Goal: Task Accomplishment & Management: Manage account settings

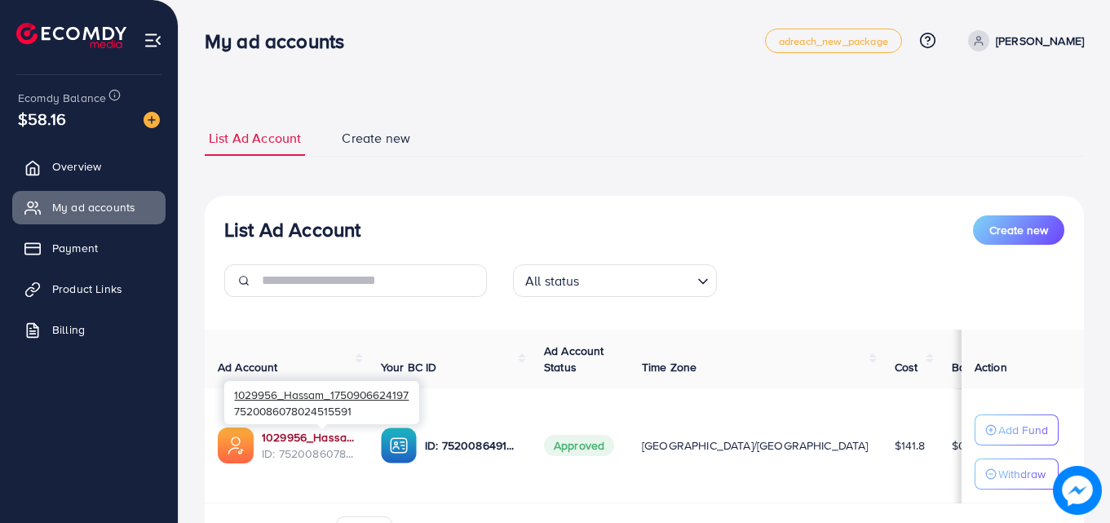
click at [320, 433] on link "1029956_Hassam_1750906624197" at bounding box center [308, 437] width 93 height 16
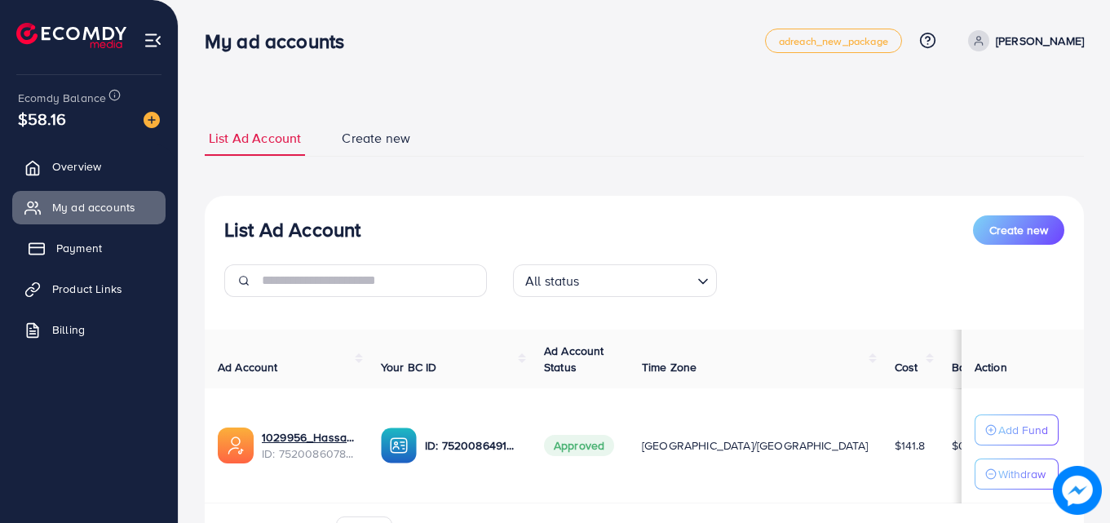
click at [78, 243] on span "Payment" at bounding box center [79, 248] width 46 height 16
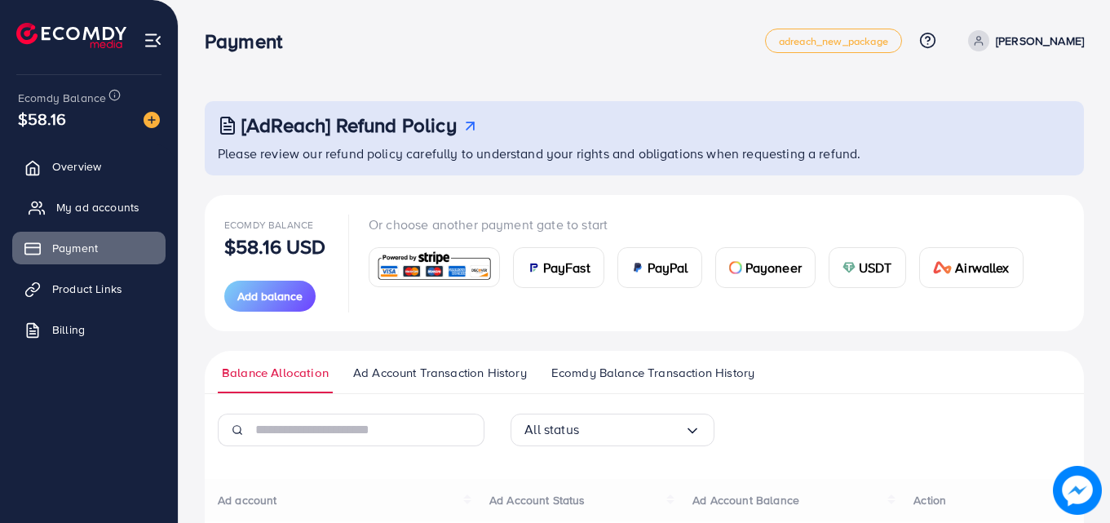
click at [83, 214] on span "My ad accounts" at bounding box center [97, 207] width 83 height 16
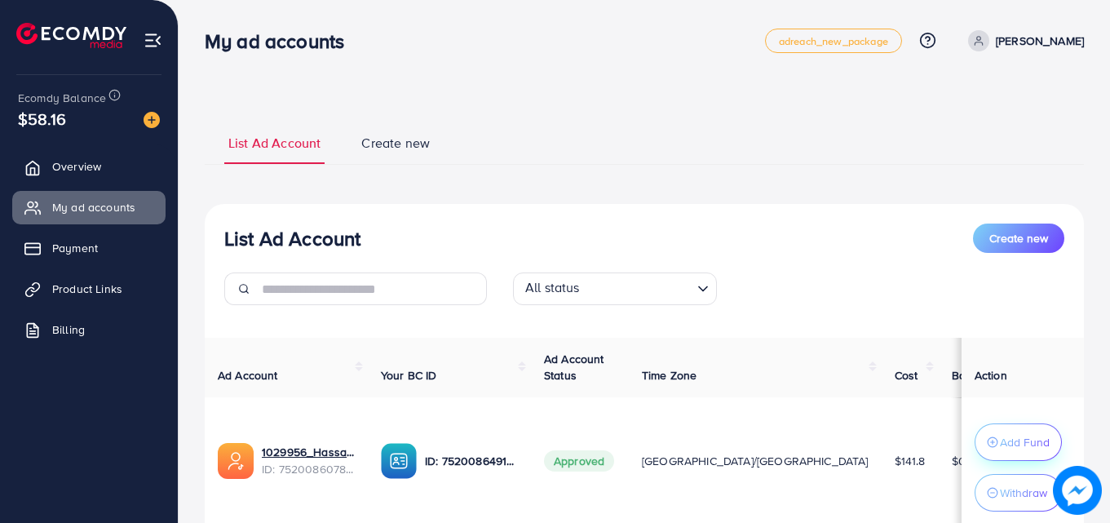
click at [1000, 432] on p "Add Fund" at bounding box center [1025, 442] width 50 height 20
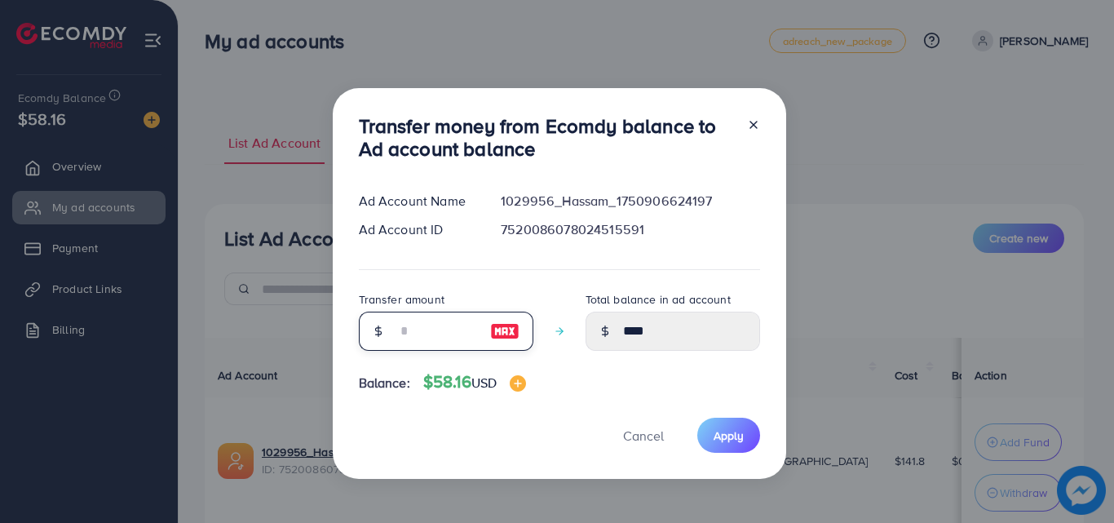
click at [467, 341] on input "number" at bounding box center [437, 331] width 82 height 39
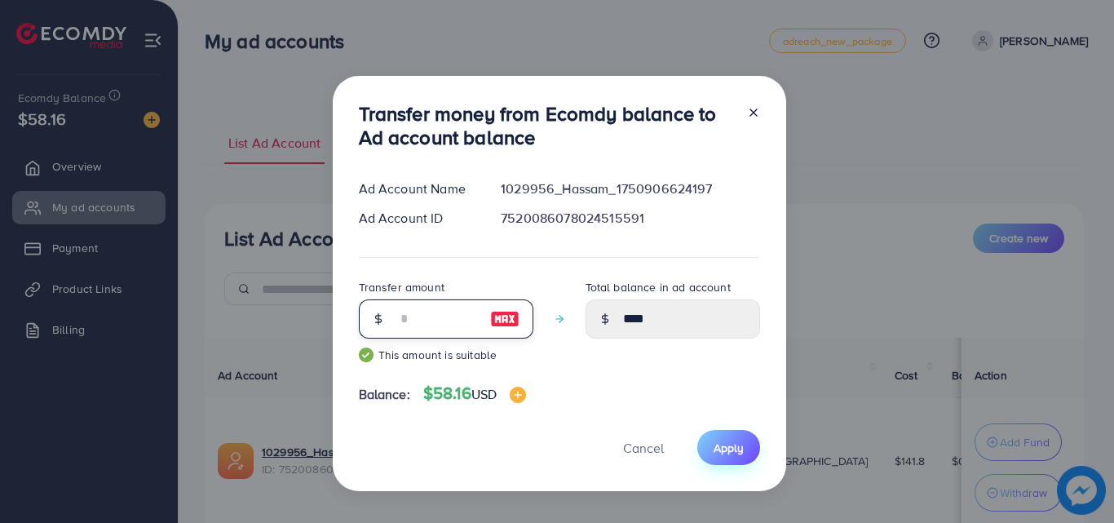
type input "**"
click at [729, 450] on span "Apply" at bounding box center [729, 448] width 30 height 16
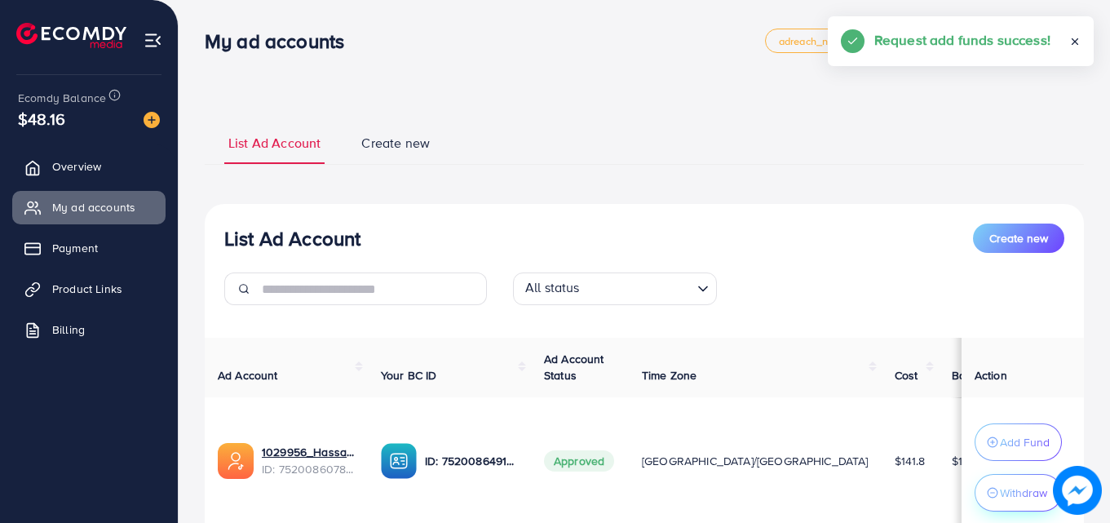
click at [1004, 496] on p "Withdraw" at bounding box center [1023, 493] width 47 height 20
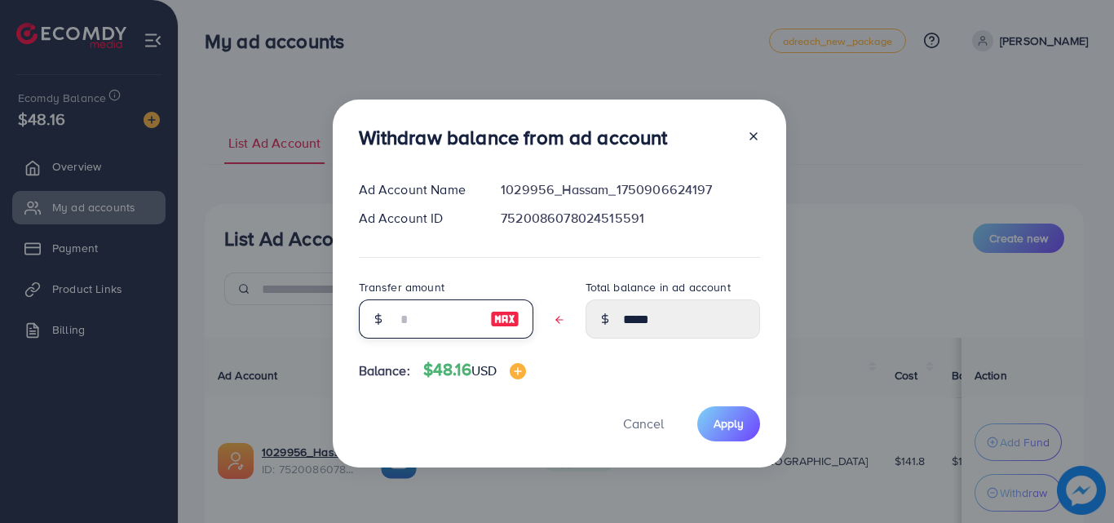
click at [436, 326] on input "text" at bounding box center [437, 318] width 82 height 39
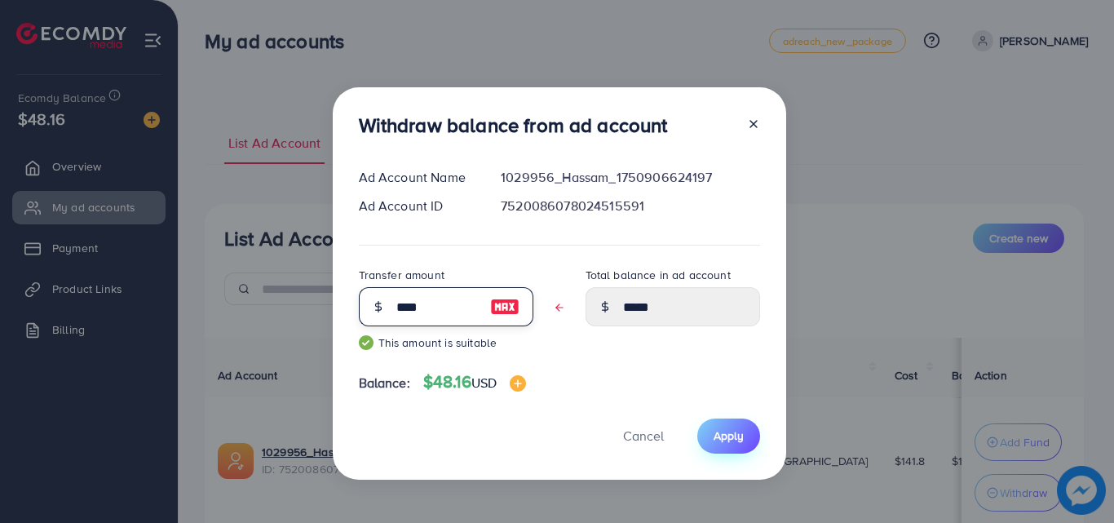
type input "****"
click at [714, 430] on span "Apply" at bounding box center [729, 435] width 30 height 16
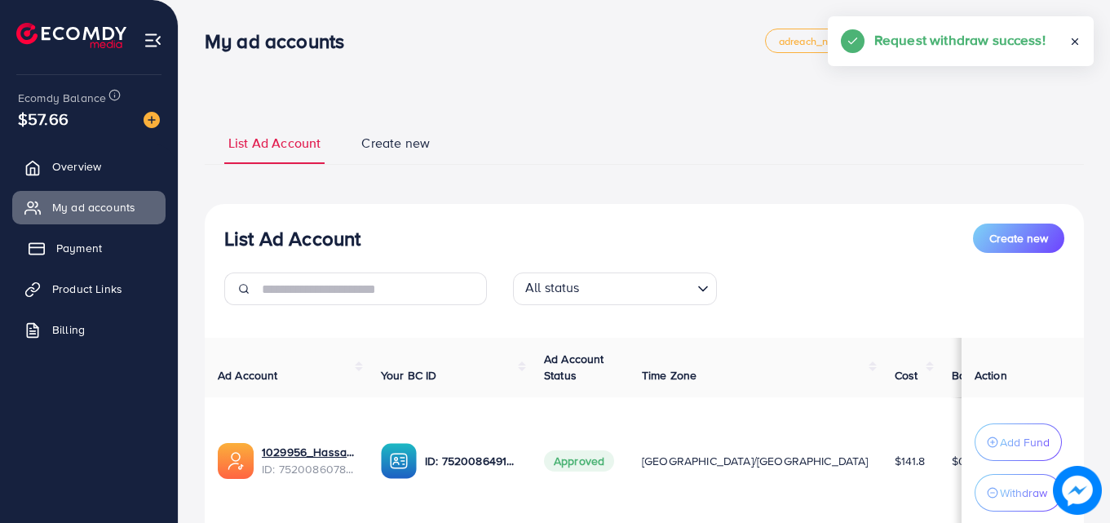
click at [91, 262] on link "Payment" at bounding box center [88, 248] width 153 height 33
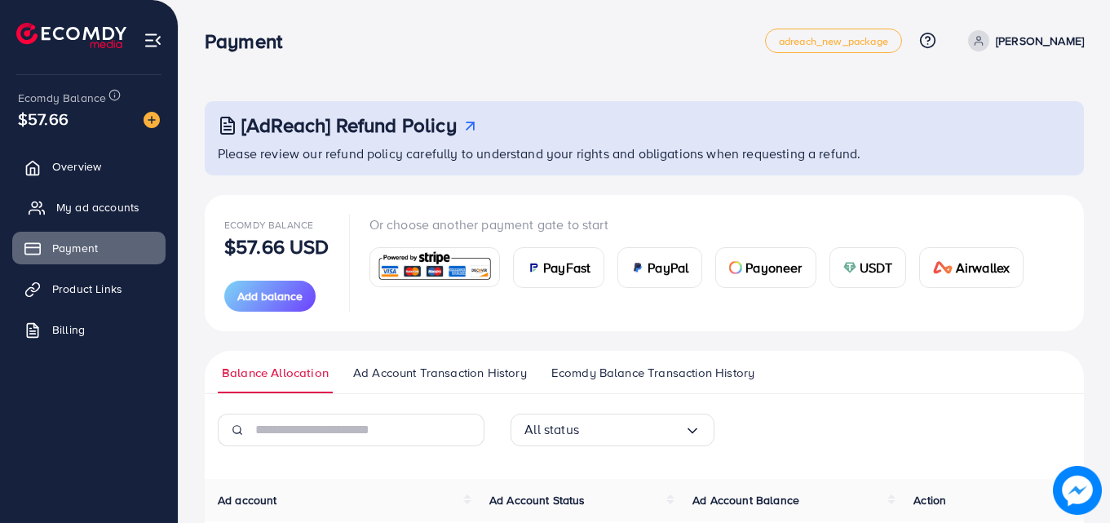
click at [93, 217] on link "My ad accounts" at bounding box center [88, 207] width 153 height 33
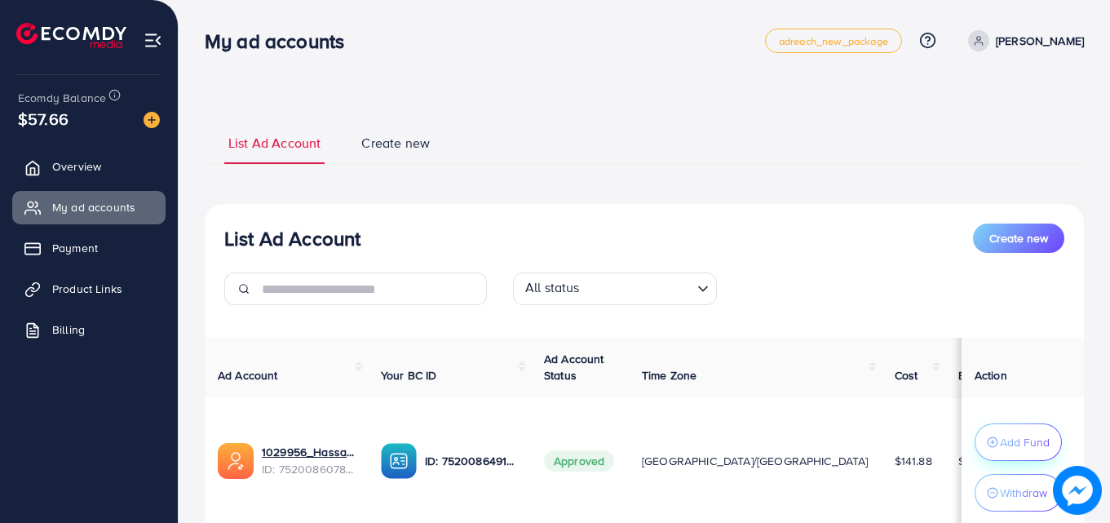
click at [1000, 435] on p "Add Fund" at bounding box center [1025, 442] width 50 height 20
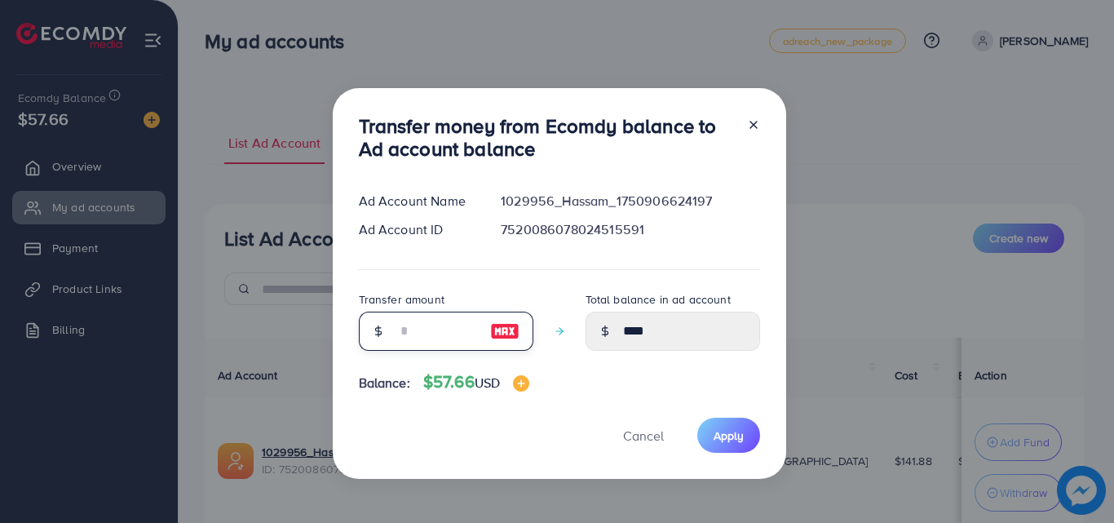
click at [445, 330] on input "number" at bounding box center [437, 331] width 82 height 39
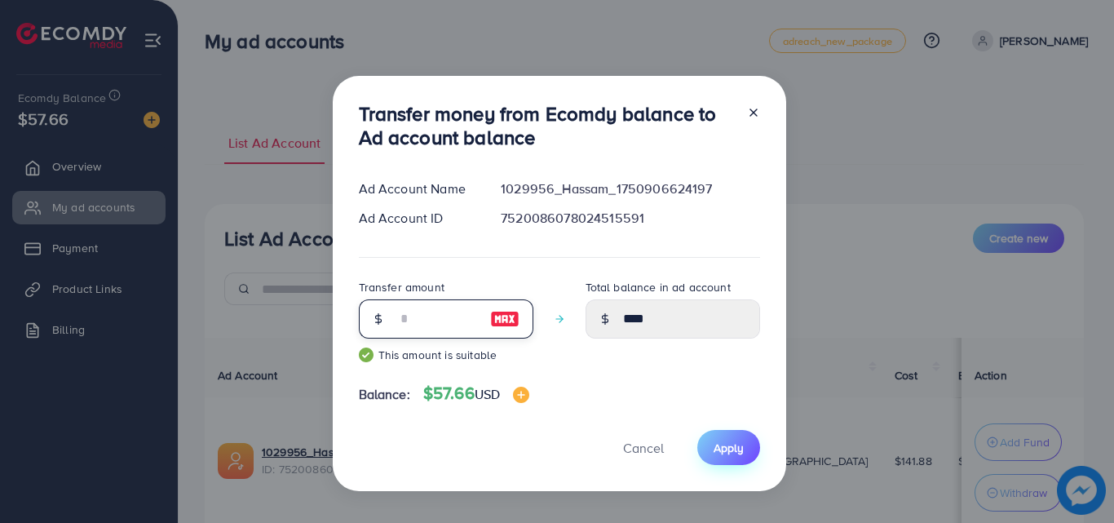
type input "**"
click at [724, 450] on span "Apply" at bounding box center [729, 448] width 30 height 16
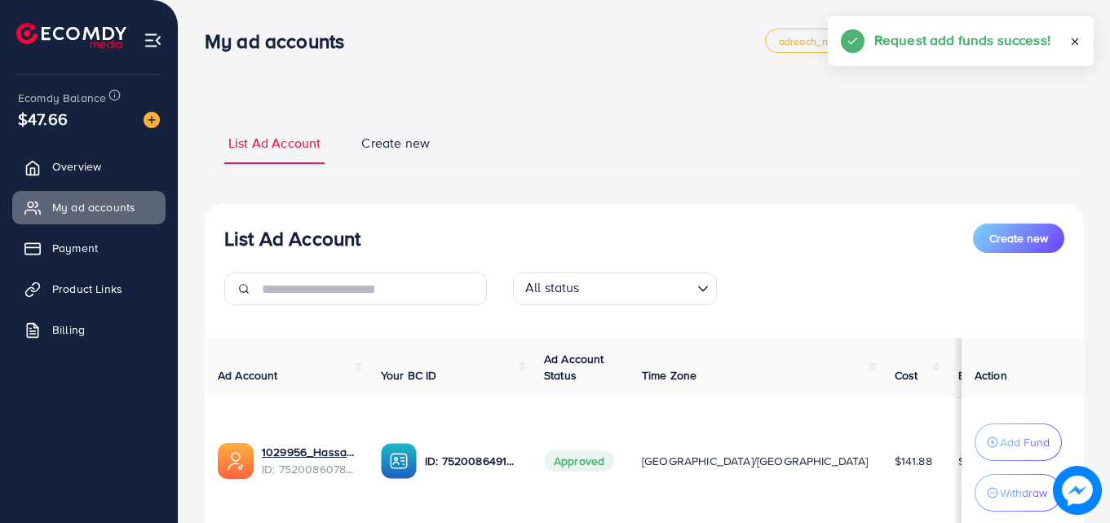
click at [1000, 494] on p "Withdraw" at bounding box center [1023, 493] width 47 height 20
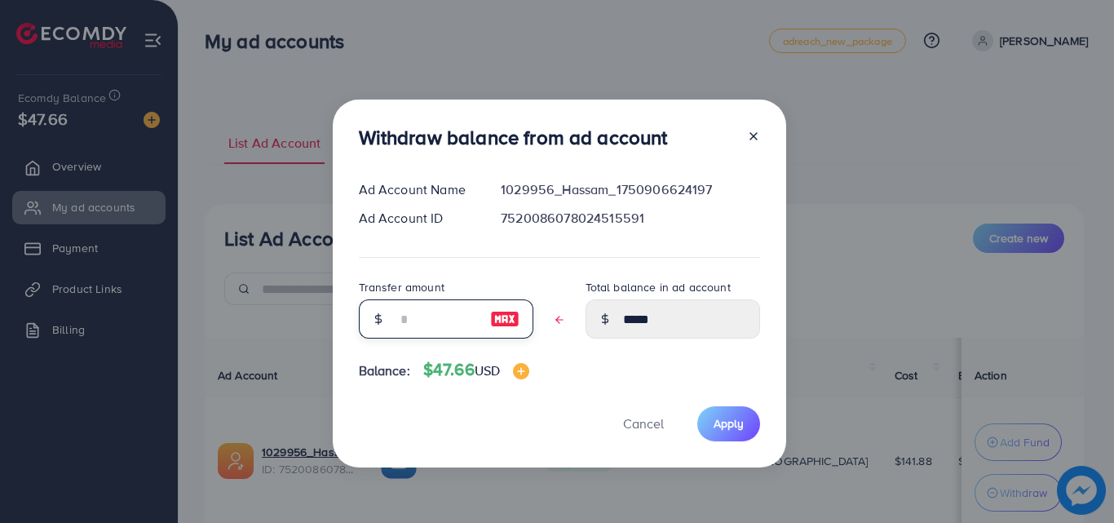
click at [436, 323] on input "text" at bounding box center [437, 318] width 82 height 39
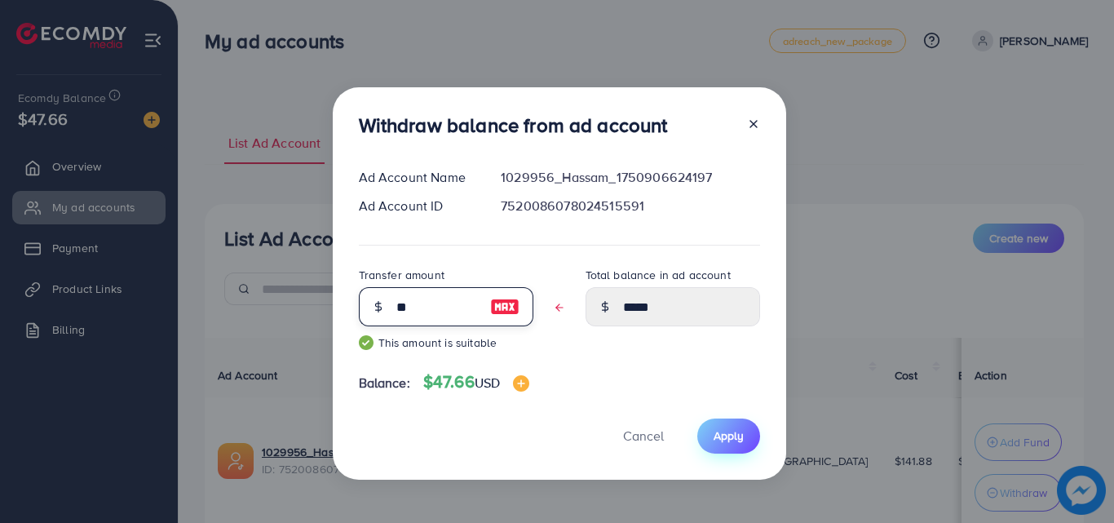
type input "**"
click at [720, 436] on span "Apply" at bounding box center [729, 435] width 30 height 16
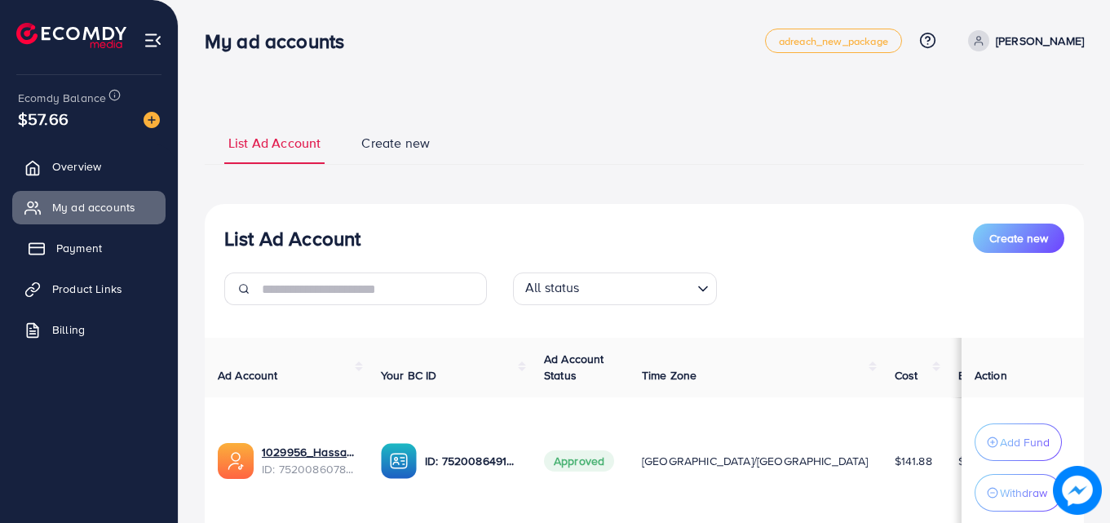
click at [82, 242] on span "Payment" at bounding box center [79, 248] width 46 height 16
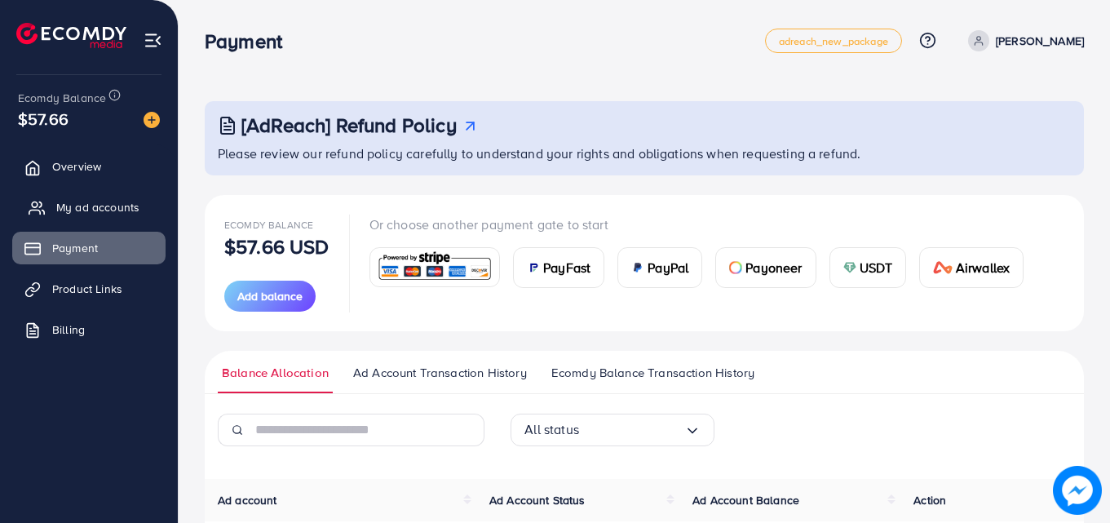
click at [86, 213] on span "My ad accounts" at bounding box center [97, 207] width 83 height 16
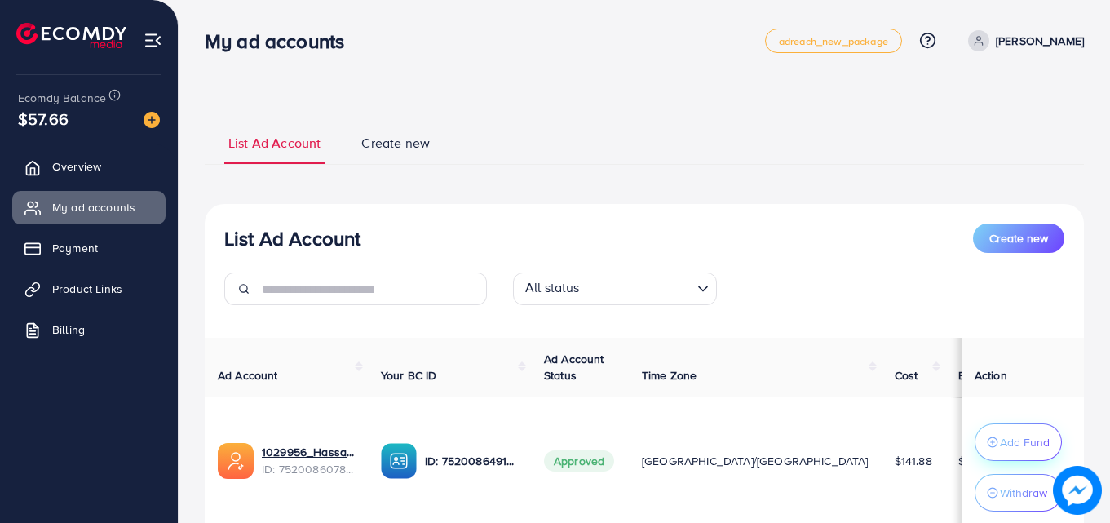
click at [1000, 441] on p "Add Fund" at bounding box center [1025, 442] width 50 height 20
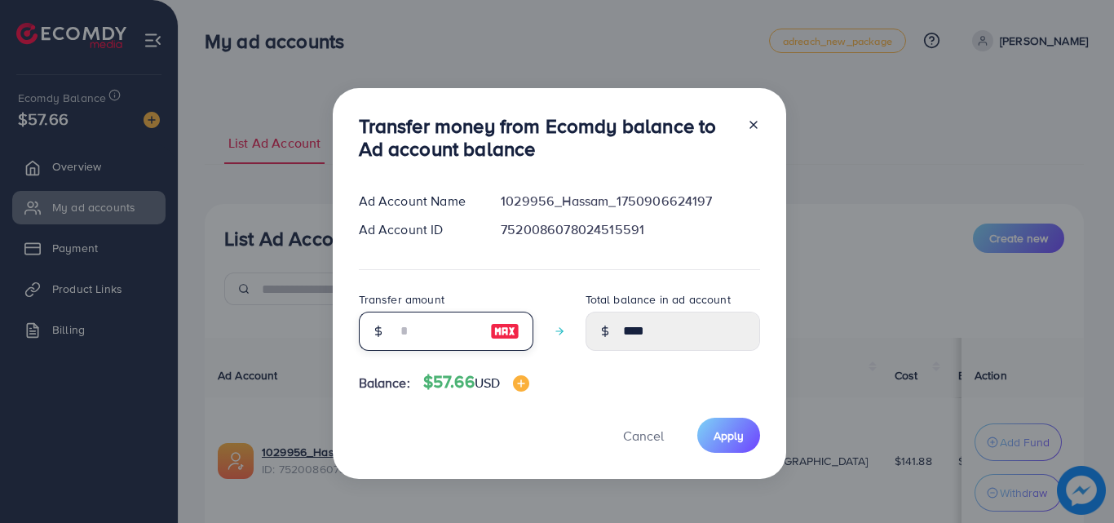
click at [441, 312] on input "number" at bounding box center [437, 331] width 82 height 39
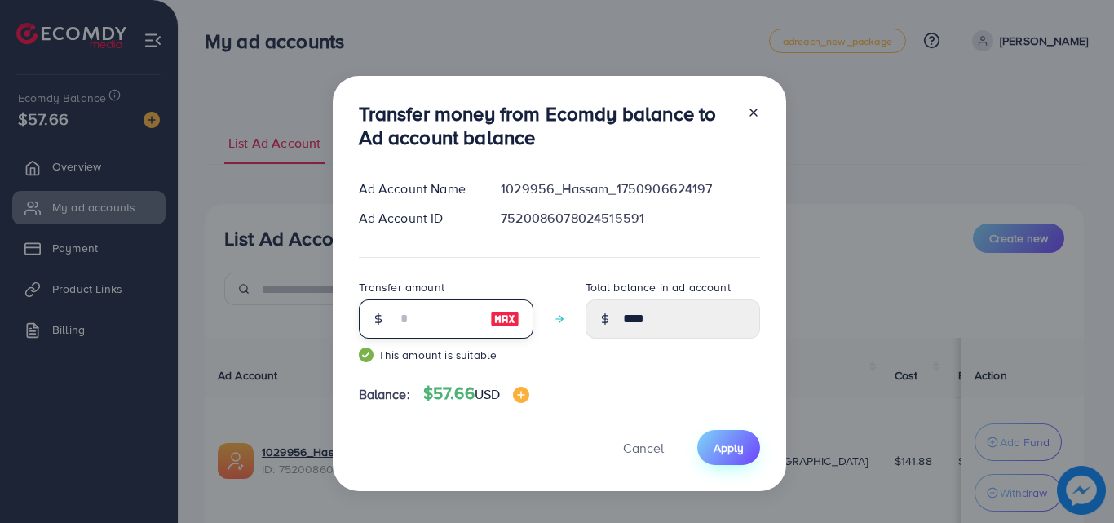
type input "**"
click at [748, 454] on button "Apply" at bounding box center [729, 447] width 63 height 35
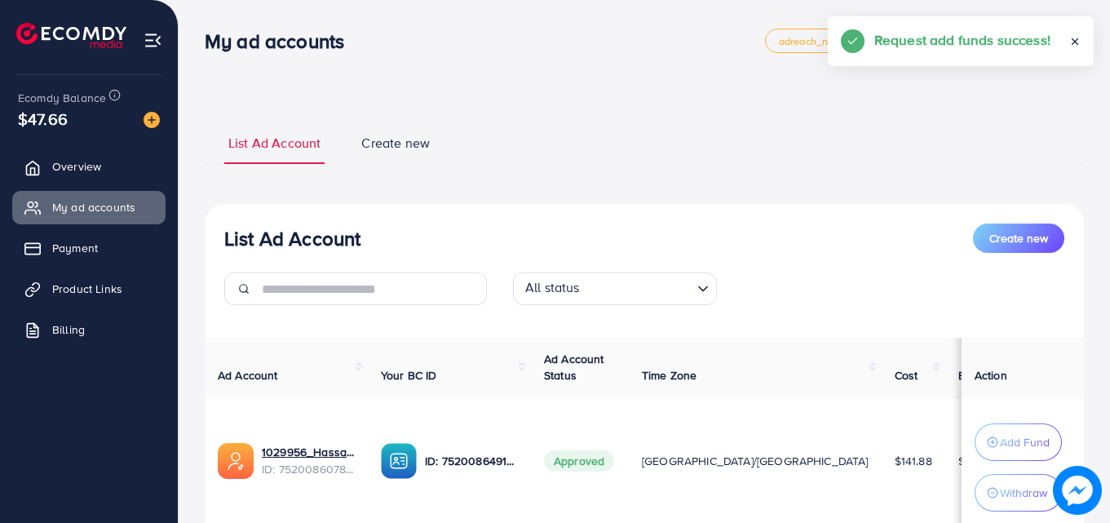
click at [1000, 492] on p "Withdraw" at bounding box center [1023, 493] width 47 height 20
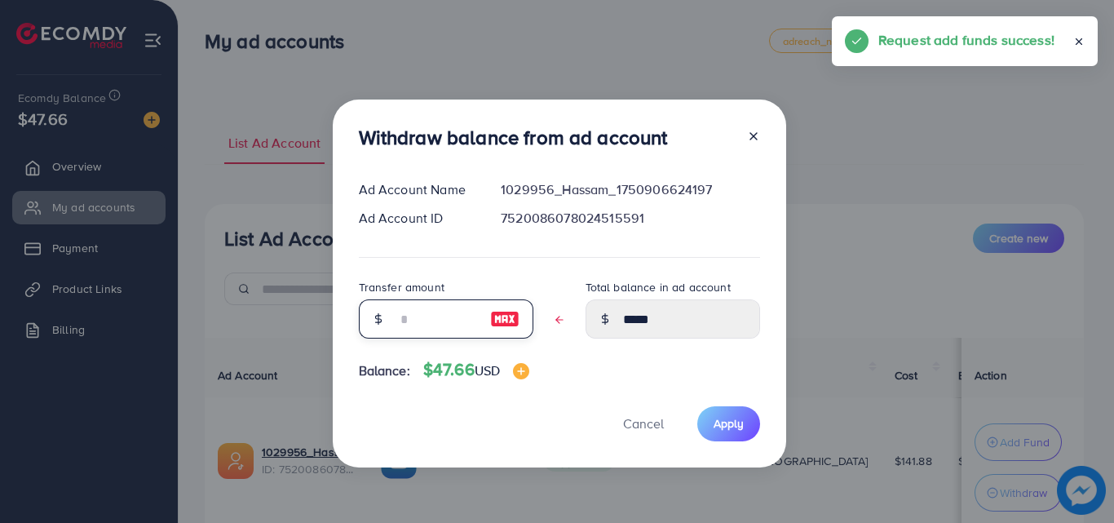
click at [427, 317] on input "text" at bounding box center [437, 318] width 82 height 39
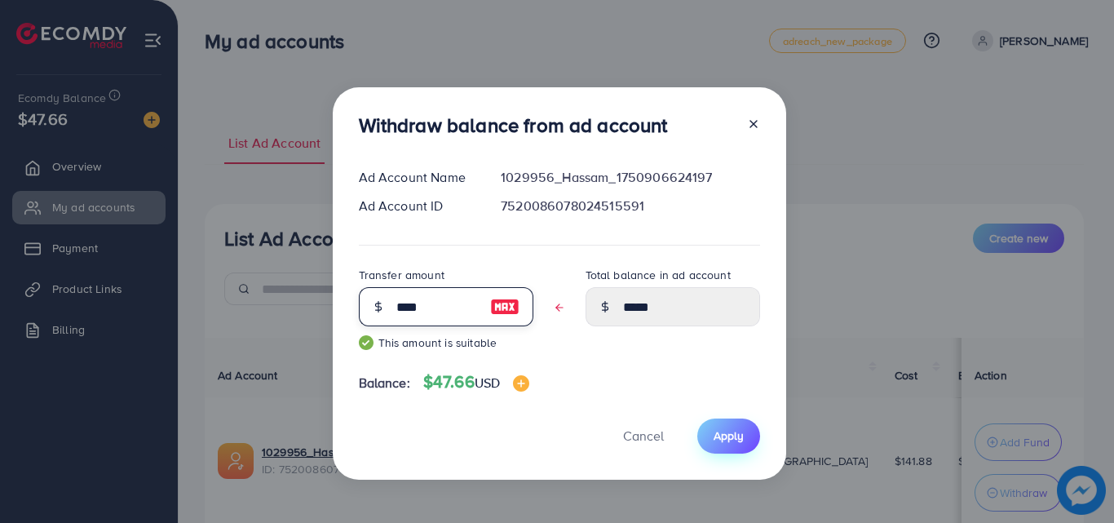
type input "****"
click at [707, 428] on button "Apply" at bounding box center [729, 436] width 63 height 35
